Goal: Information Seeking & Learning: Learn about a topic

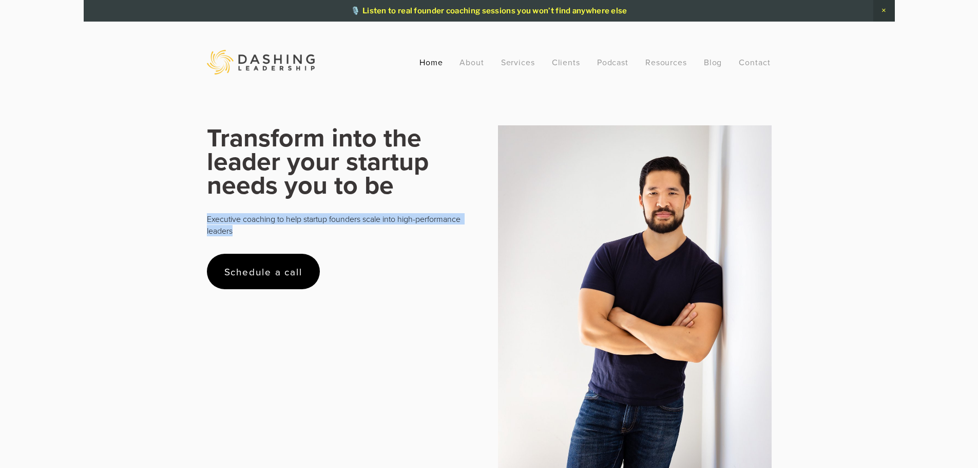
drag, startPoint x: 249, startPoint y: 229, endPoint x: 153, endPoint y: 209, distance: 98.0
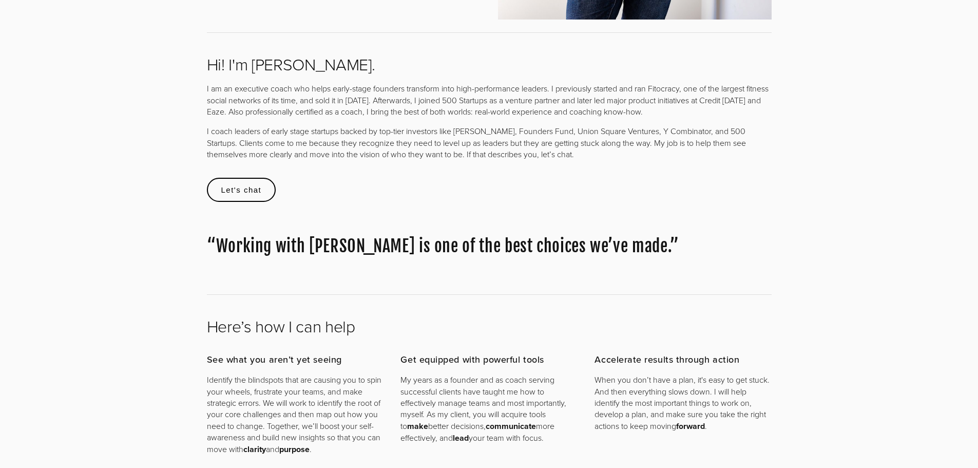
scroll to position [462, 0]
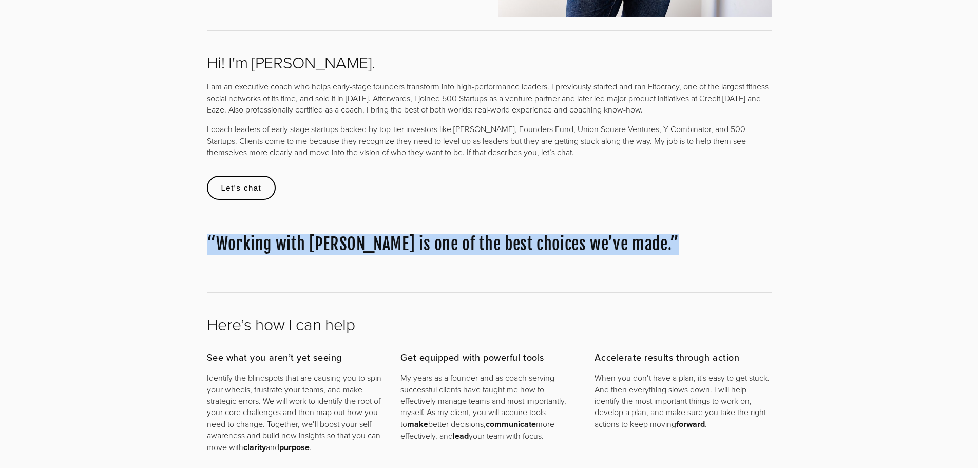
drag, startPoint x: 154, startPoint y: 230, endPoint x: 714, endPoint y: 234, distance: 560.7
click at [714, 234] on blockquote "“ Working with [PERSON_NAME] is one of the best choices we’ve made. ”" at bounding box center [489, 245] width 565 height 22
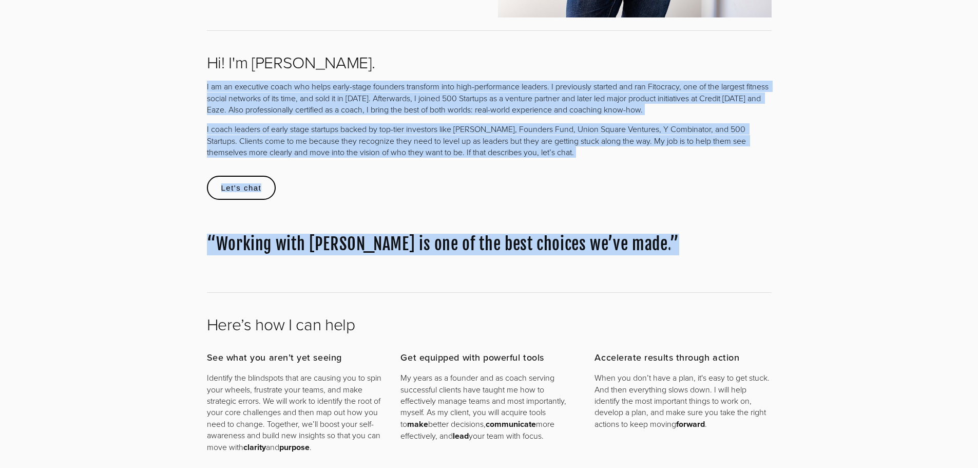
drag, startPoint x: 675, startPoint y: 237, endPoint x: 150, endPoint y: 74, distance: 548.9
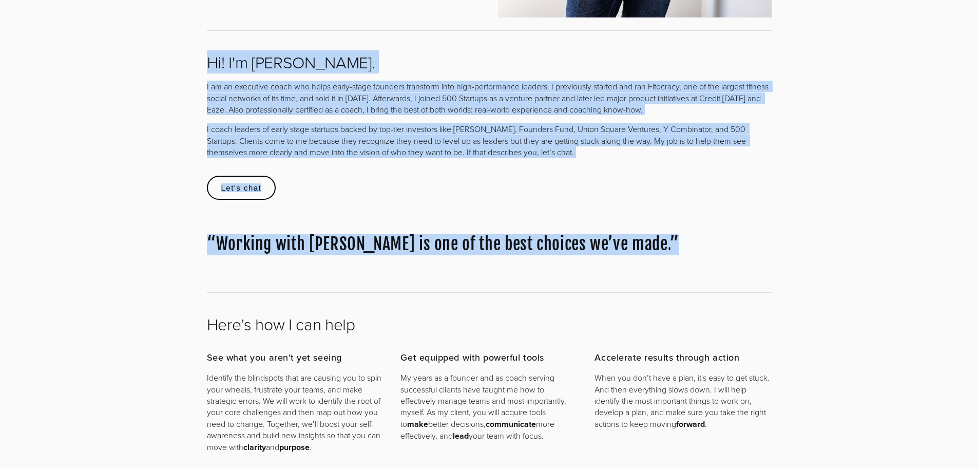
drag, startPoint x: 168, startPoint y: 51, endPoint x: 706, endPoint y: 255, distance: 575.4
click at [706, 255] on div "“ Working with [PERSON_NAME] is one of the best choices we’ve made. ”" at bounding box center [489, 243] width 582 height 71
drag, startPoint x: 706, startPoint y: 255, endPoint x: 154, endPoint y: 68, distance: 583.4
